Goal: Task Accomplishment & Management: Manage account settings

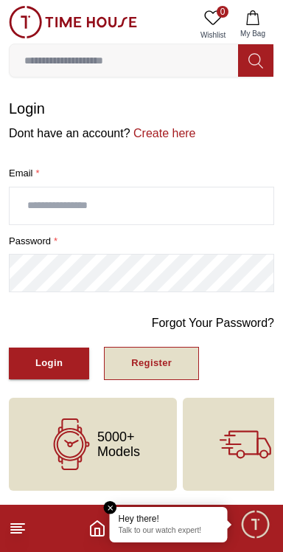
click at [178, 370] on button "Register" at bounding box center [151, 363] width 95 height 33
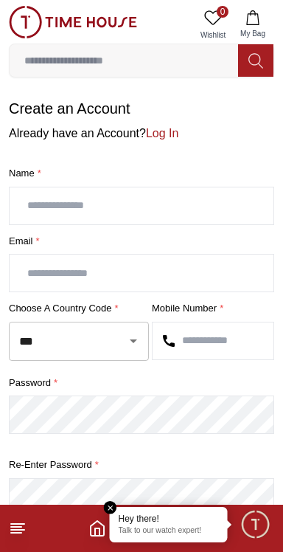
click at [81, 210] on input "text" at bounding box center [142, 205] width 264 height 37
type input "**********"
click at [52, 281] on input "text" at bounding box center [142, 272] width 264 height 37
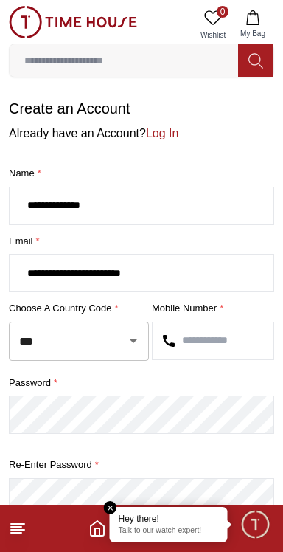
click at [126, 350] on icon "Open" at bounding box center [134, 341] width 18 height 18
type input "**********"
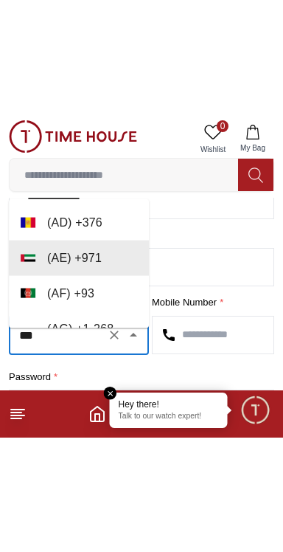
scroll to position [191, 0]
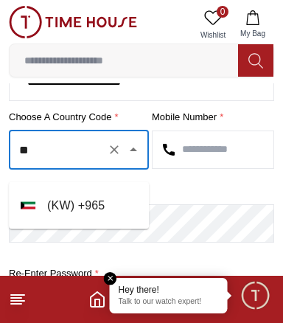
click at [83, 206] on li "( KW ) + 965" at bounding box center [79, 205] width 140 height 35
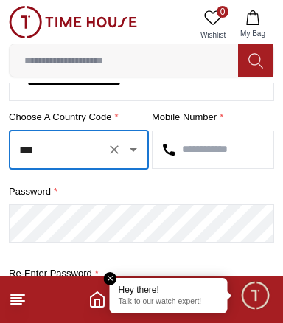
type input "***"
click at [229, 153] on input "text" at bounding box center [213, 149] width 121 height 37
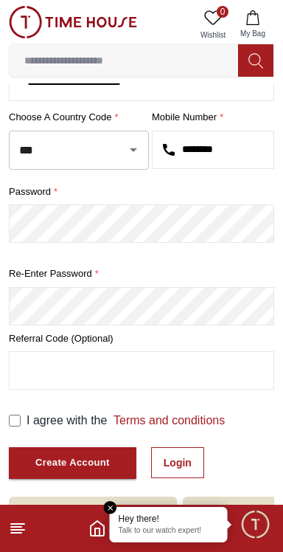
type input "********"
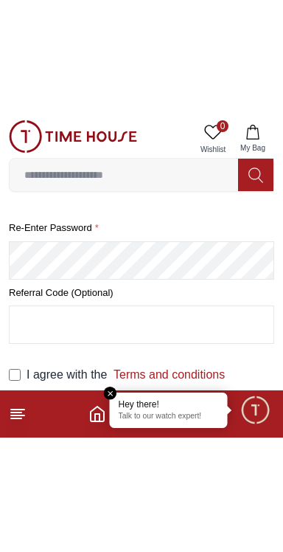
scroll to position [309, 0]
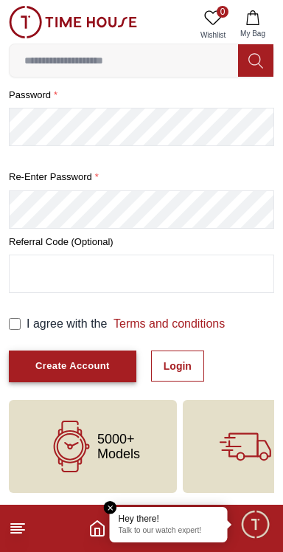
click at [61, 366] on div "Create Account" at bounding box center [72, 366] width 74 height 17
click at [97, 368] on div "Create Account" at bounding box center [72, 366] width 74 height 17
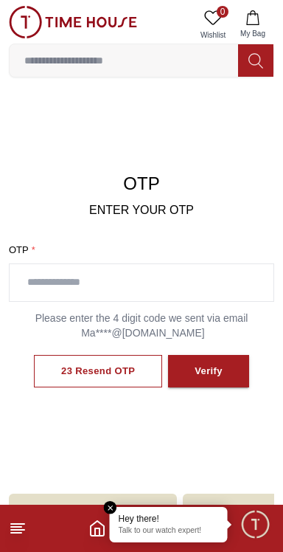
click at [146, 293] on input "text" at bounding box center [142, 282] width 264 height 37
type input "****"
click at [223, 380] on div "Verify" at bounding box center [209, 371] width 28 height 17
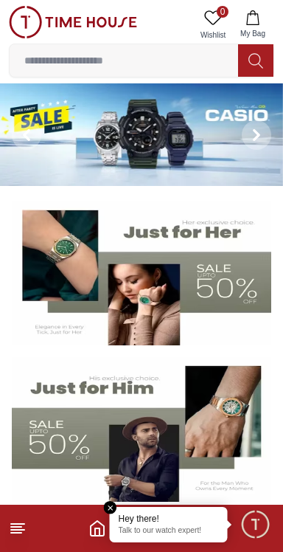
click at [177, 535] on p "Talk to our watch expert!" at bounding box center [169, 531] width 100 height 10
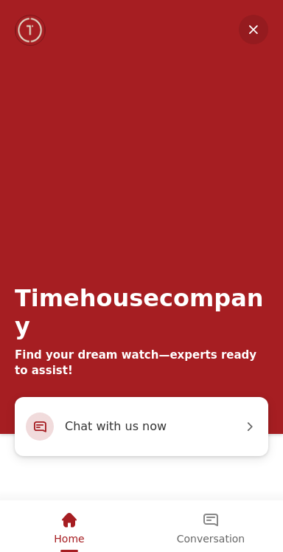
click at [260, 29] on em "Minimize" at bounding box center [254, 30] width 30 height 30
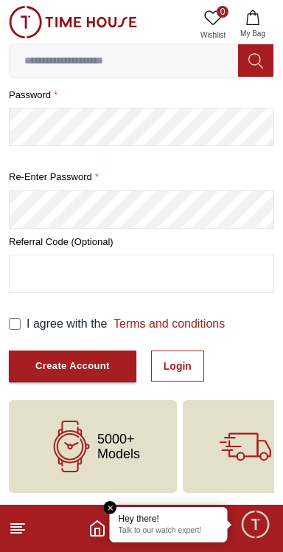
scroll to position [290, 0]
click at [23, 530] on line at bounding box center [17, 530] width 13 height 0
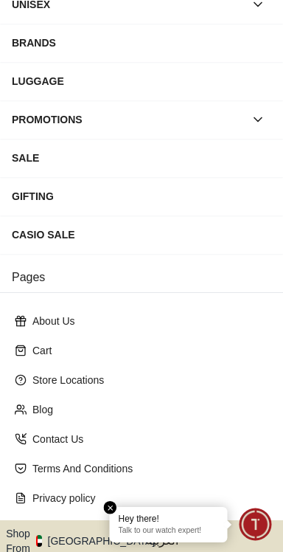
scroll to position [187, 0]
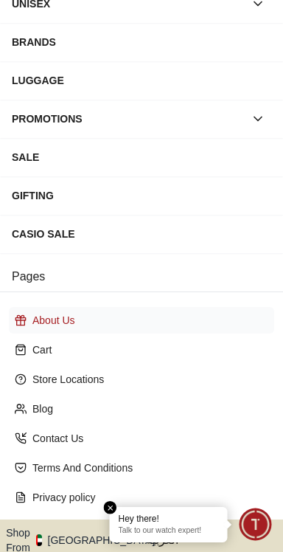
click at [40, 327] on p "About Us" at bounding box center [147, 320] width 230 height 15
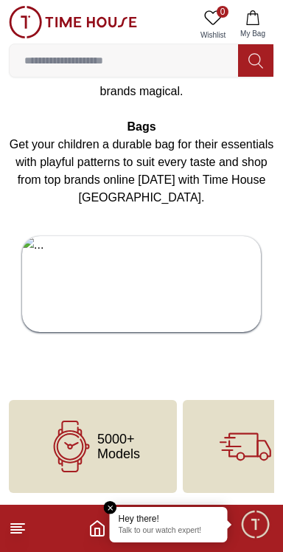
scroll to position [4447, 0]
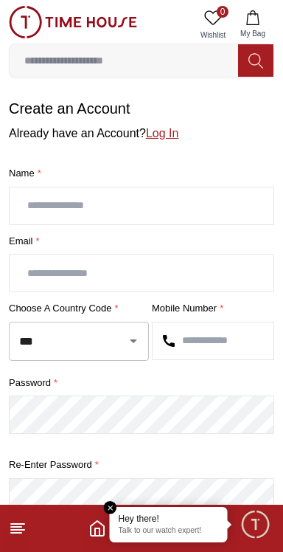
click at [178, 136] on link "Log In" at bounding box center [162, 133] width 32 height 13
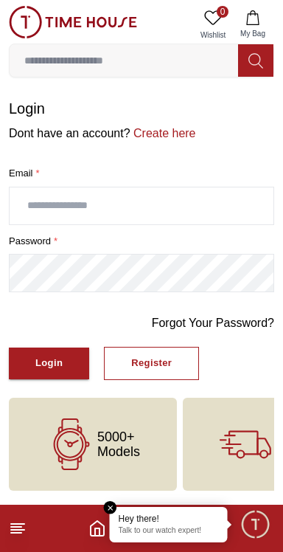
click at [70, 214] on input "text" at bounding box center [142, 205] width 264 height 37
type input "**********"
click at [30, 374] on button "Login" at bounding box center [49, 363] width 80 height 32
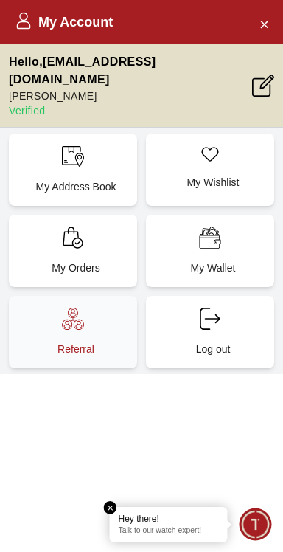
click at [58, 327] on div "Referral" at bounding box center [73, 332] width 128 height 72
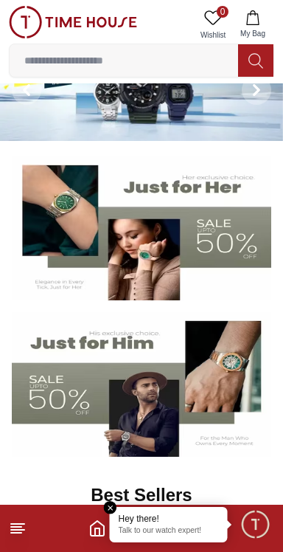
scroll to position [52, 0]
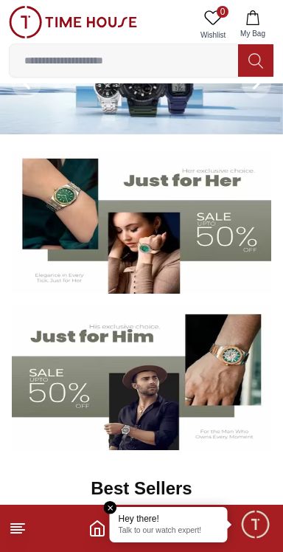
click at [258, 524] on span "Minimize live chat window" at bounding box center [255, 523] width 43 height 43
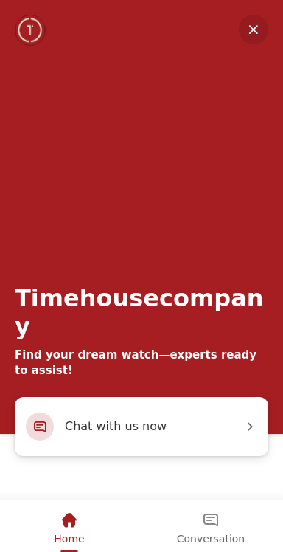
scroll to position [240, 0]
click at [256, 38] on em "Minimize" at bounding box center [254, 30] width 30 height 30
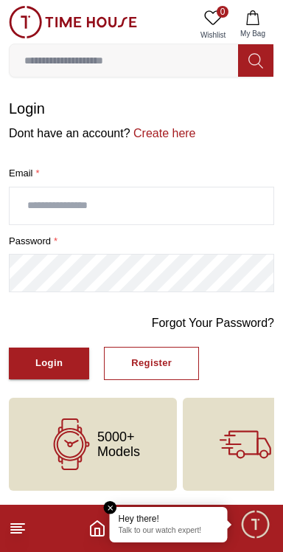
click at [111, 507] on em "Close tooltip" at bounding box center [110, 507] width 13 height 13
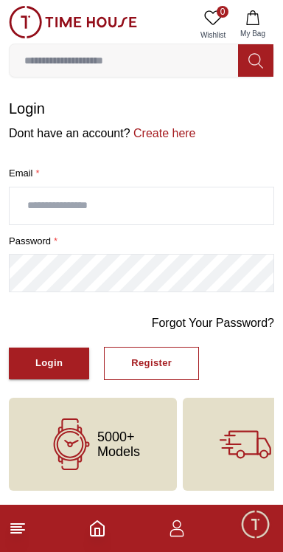
click at [177, 534] on icon "button" at bounding box center [177, 528] width 18 height 18
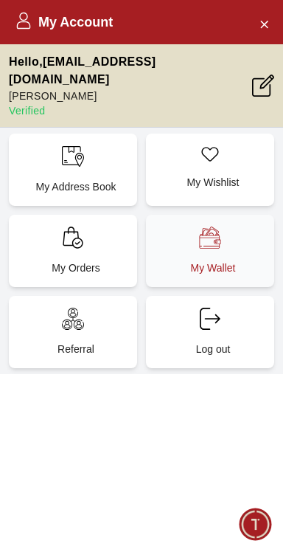
click at [233, 240] on div "My Wallet" at bounding box center [210, 251] width 128 height 72
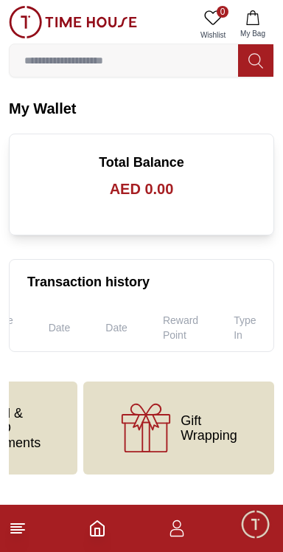
scroll to position [0, 523]
click at [196, 443] on span "Gift Wrapping" at bounding box center [209, 428] width 57 height 30
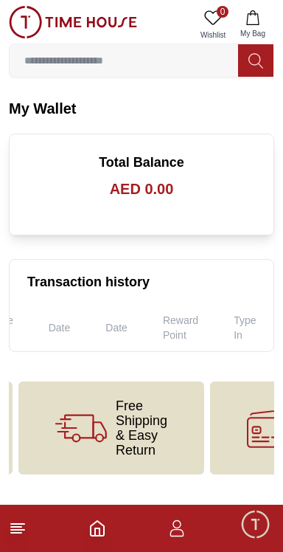
scroll to position [0, 0]
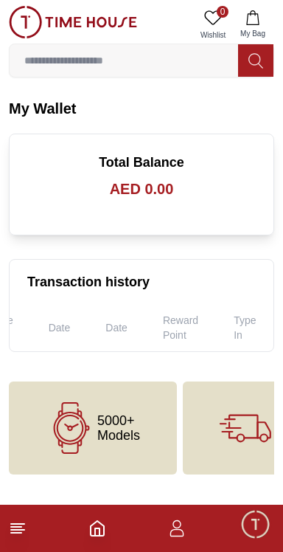
click at [16, 533] on line at bounding box center [16, 533] width 10 height 0
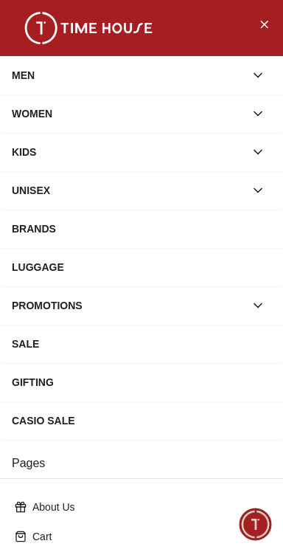
scroll to position [286, 0]
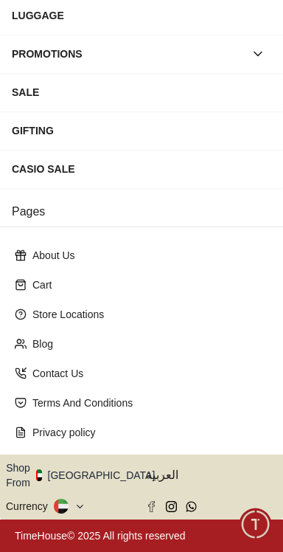
click at [103, 482] on button "Shop From [GEOGRAPHIC_DATA]" at bounding box center [86, 475] width 160 height 30
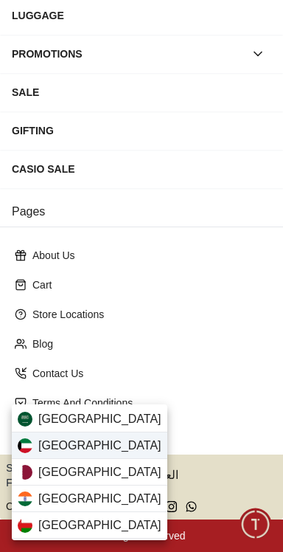
click at [99, 447] on div "[GEOGRAPHIC_DATA]" at bounding box center [90, 445] width 156 height 27
